Goal: Use online tool/utility: Utilize a website feature to perform a specific function

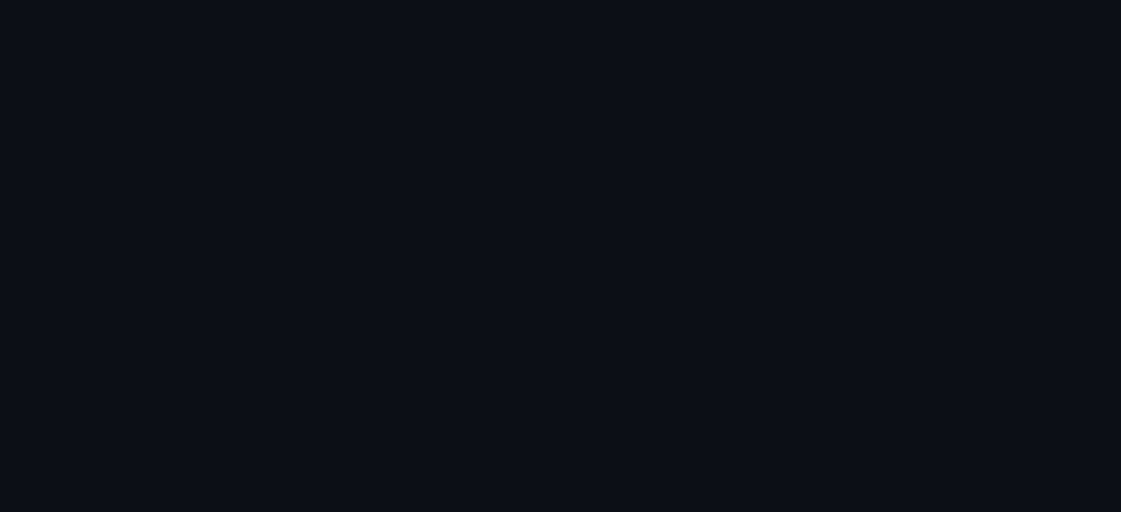
scroll to position [1632, 0]
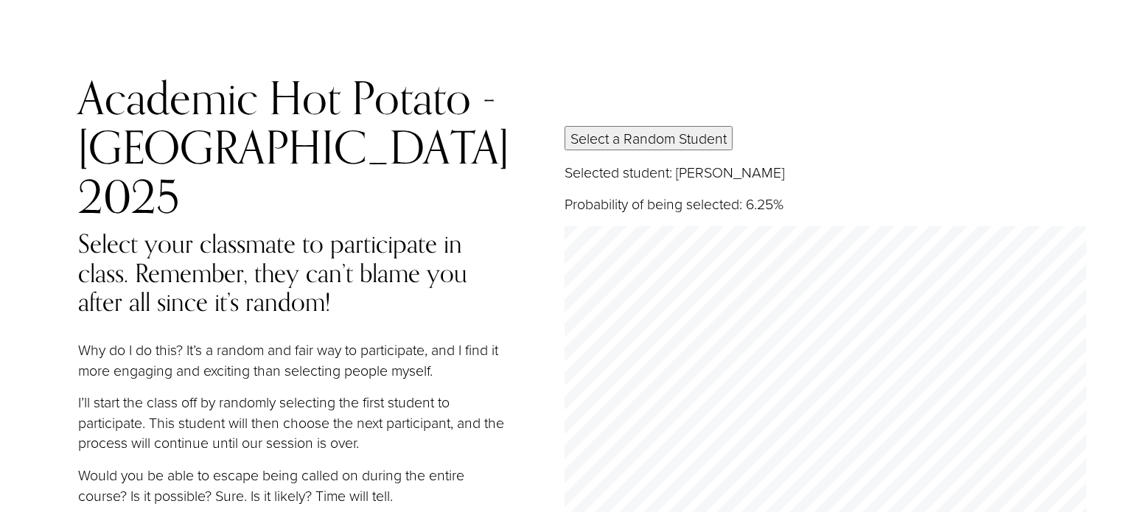
scroll to position [91, 0]
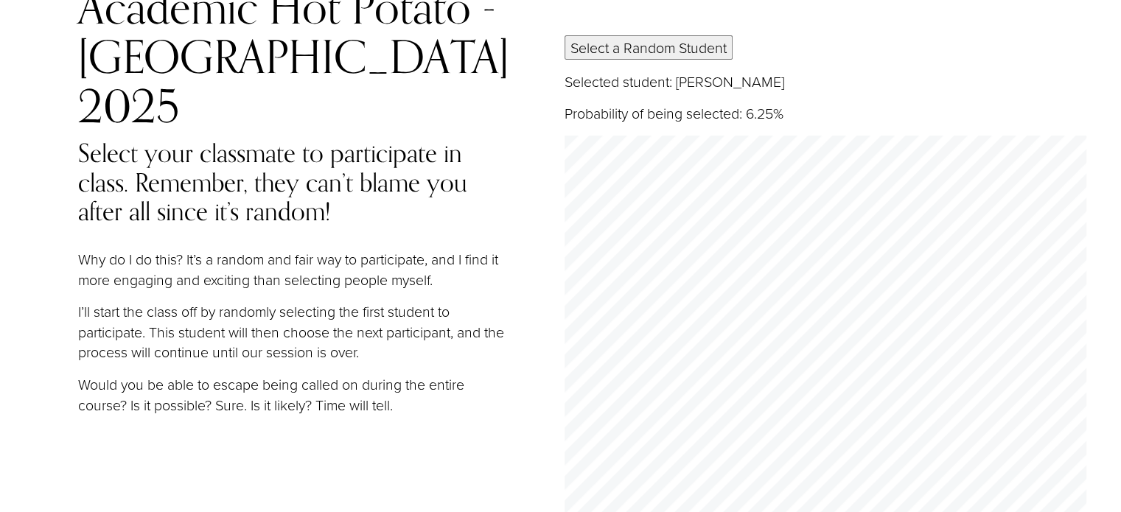
click at [683, 35] on button "Select a Random Student" at bounding box center [648, 47] width 168 height 24
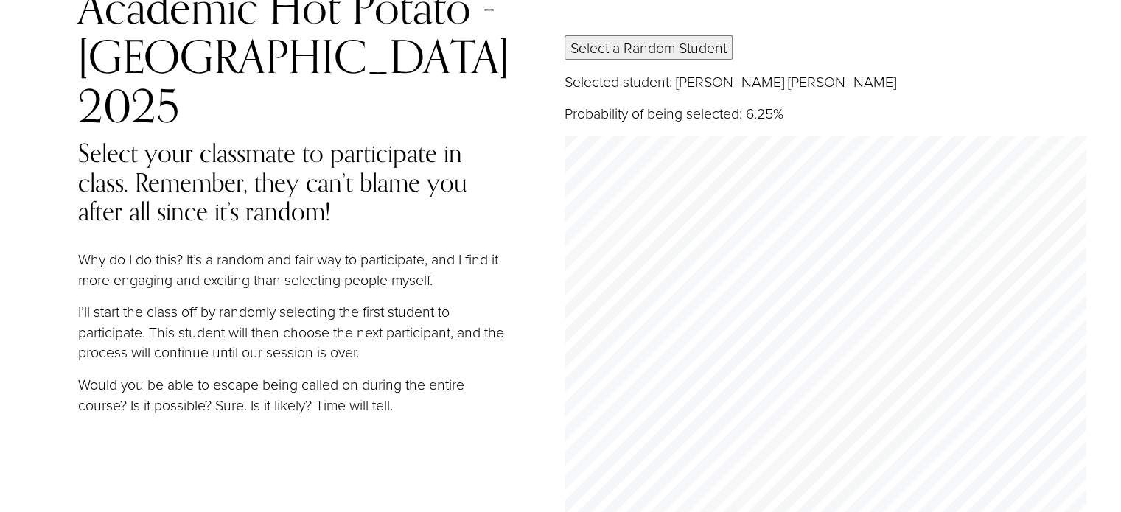
click at [683, 35] on button "Select a Random Student" at bounding box center [648, 47] width 168 height 24
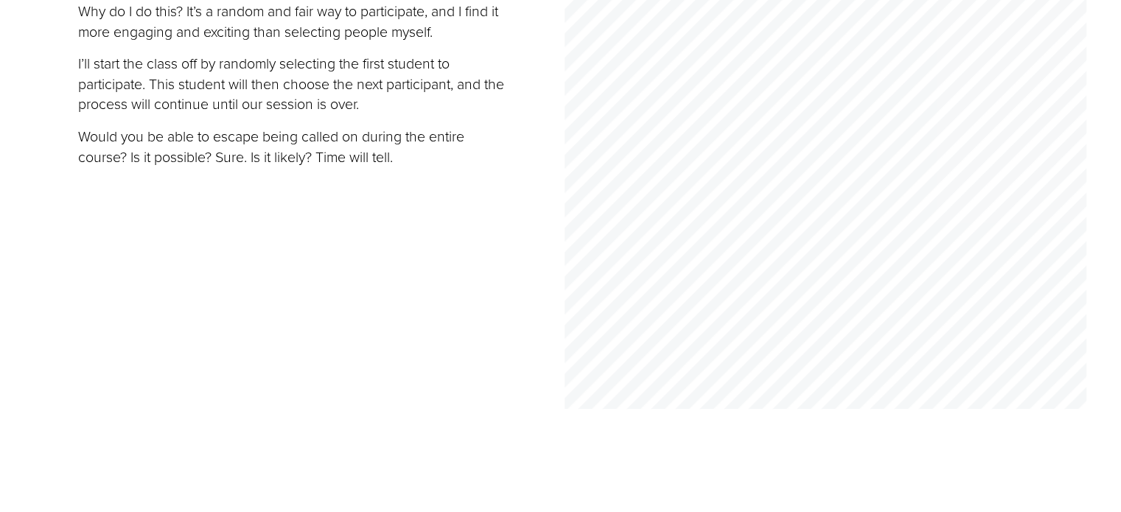
scroll to position [341, 0]
